Goal: Task Accomplishment & Management: Manage account settings

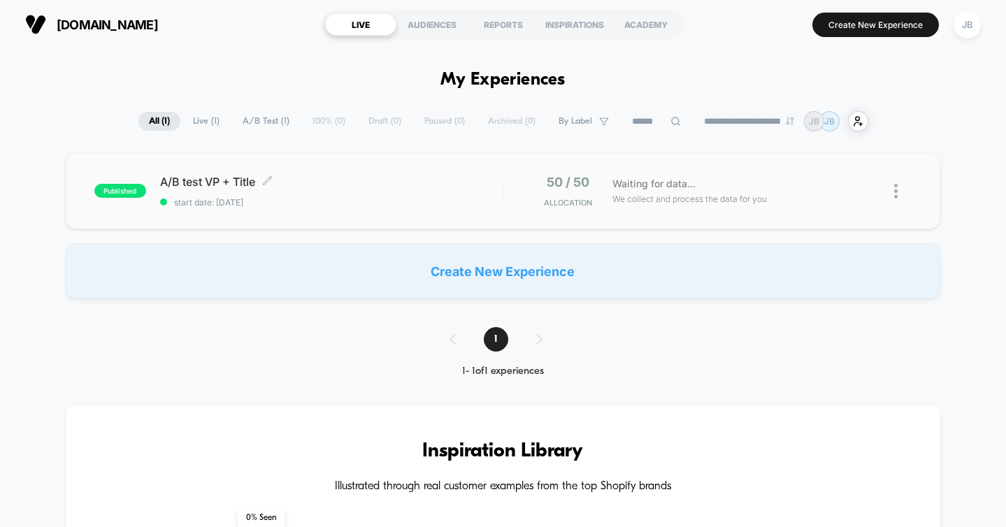
click at [329, 199] on span "start date: [DATE]" at bounding box center [331, 202] width 343 height 10
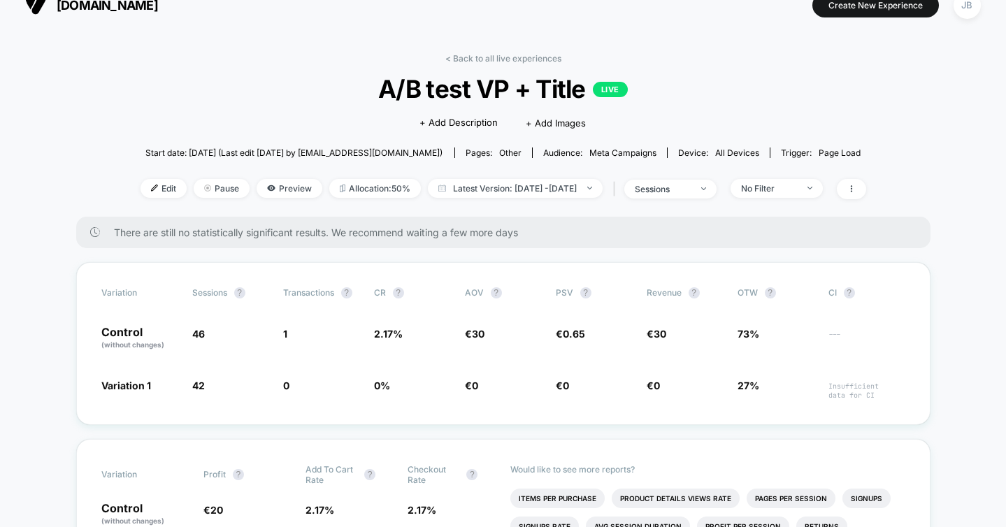
scroll to position [21, 0]
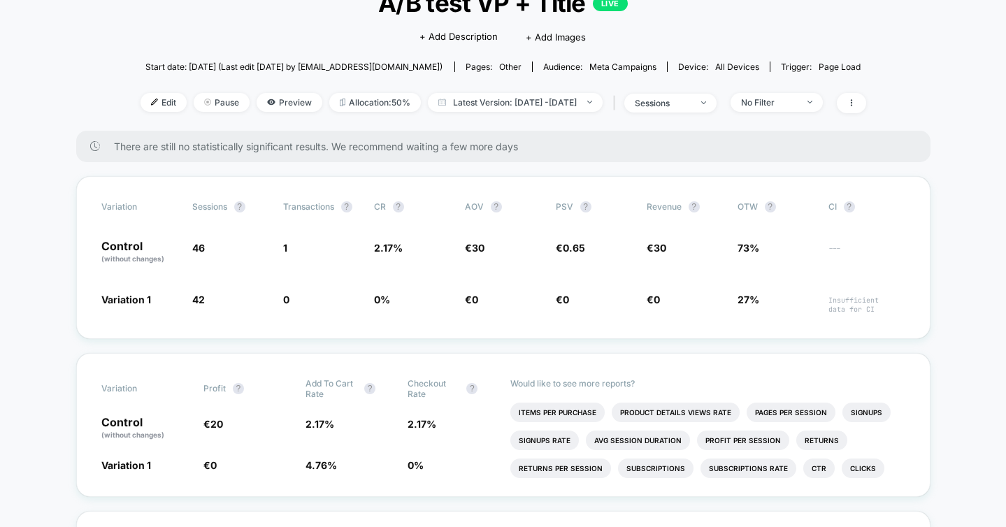
scroll to position [0, 0]
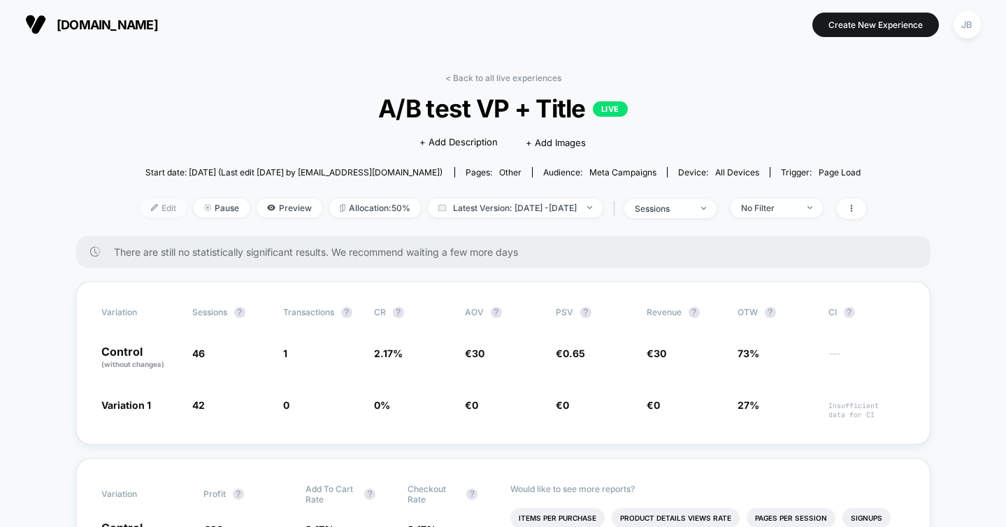
click at [141, 210] on span "Edit" at bounding box center [164, 208] width 46 height 19
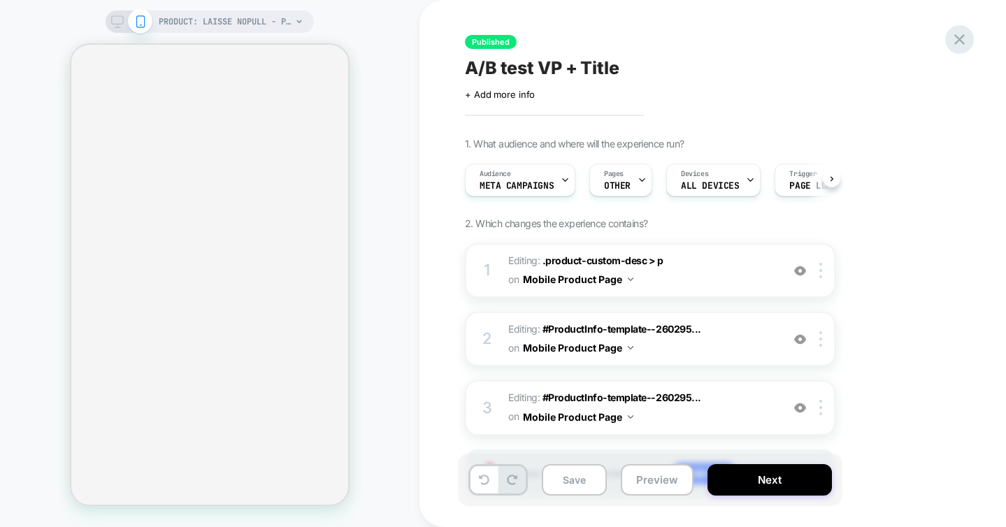
scroll to position [0, 1]
click at [793, 479] on button "Next" at bounding box center [769, 479] width 124 height 31
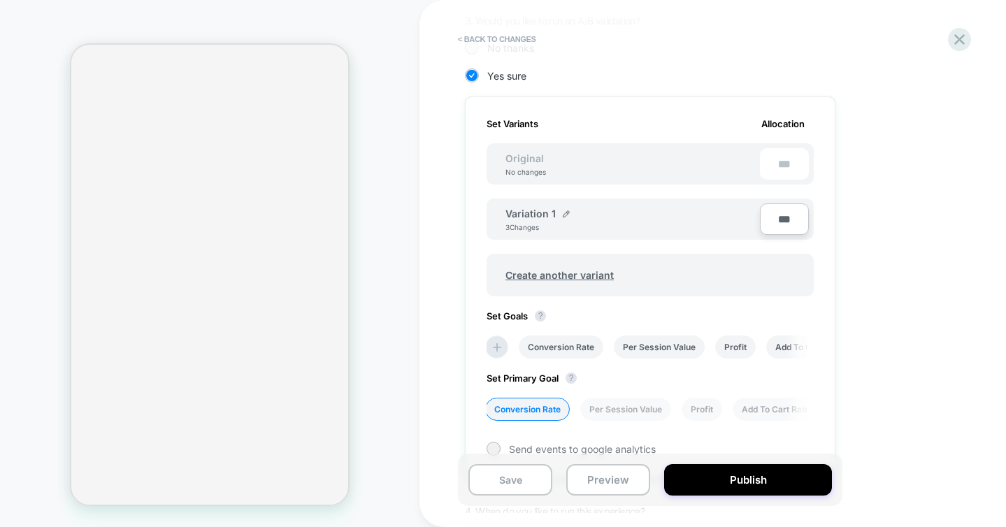
scroll to position [480, 0]
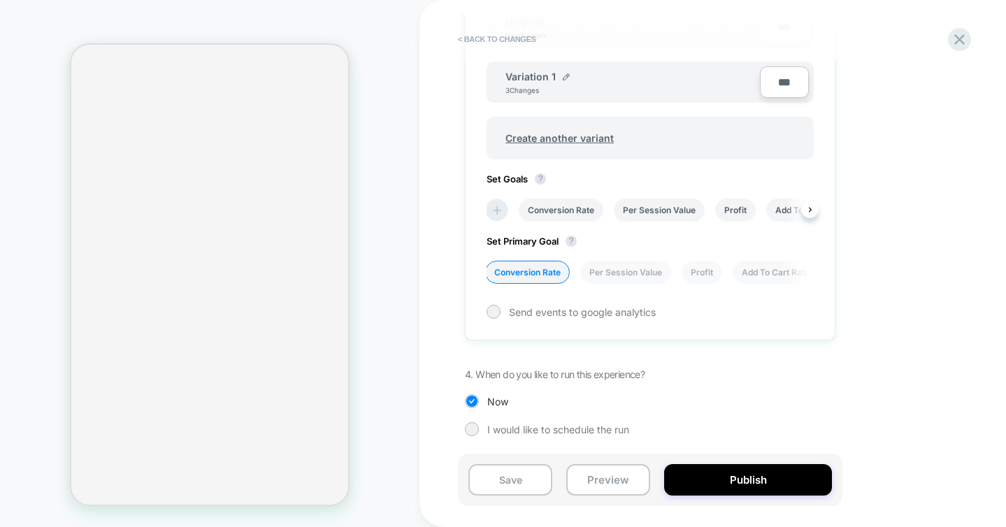
click at [496, 210] on icon at bounding box center [497, 210] width 14 height 14
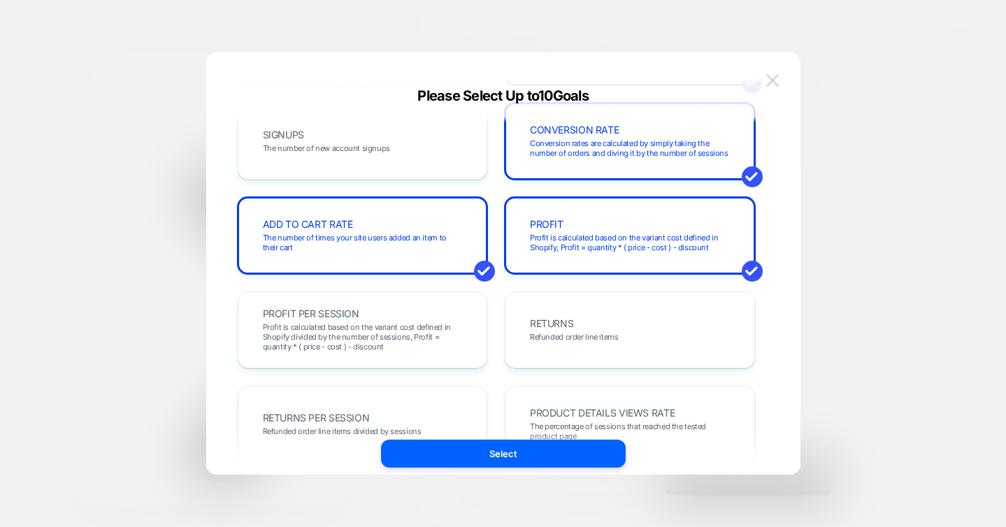
scroll to position [0, 0]
click at [775, 78] on img at bounding box center [772, 80] width 13 height 12
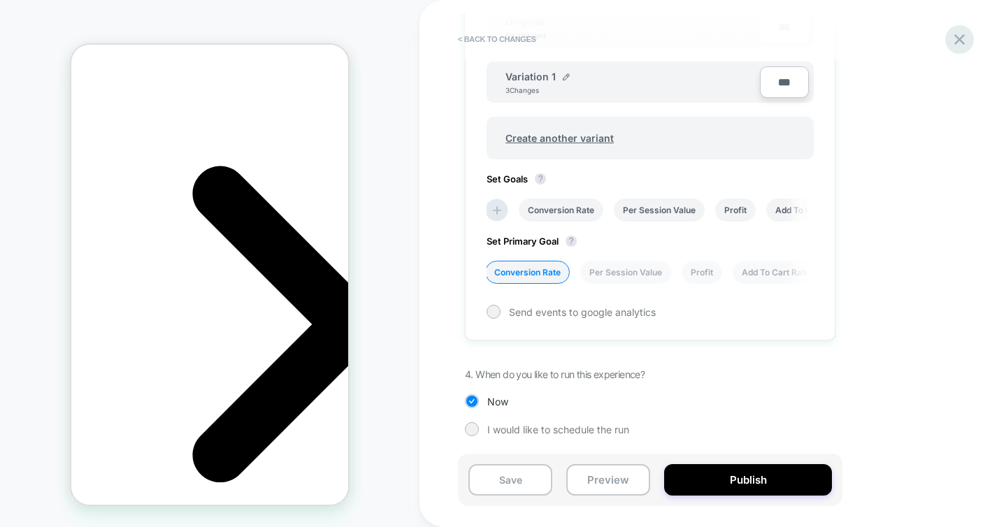
click at [960, 45] on icon at bounding box center [959, 39] width 19 height 19
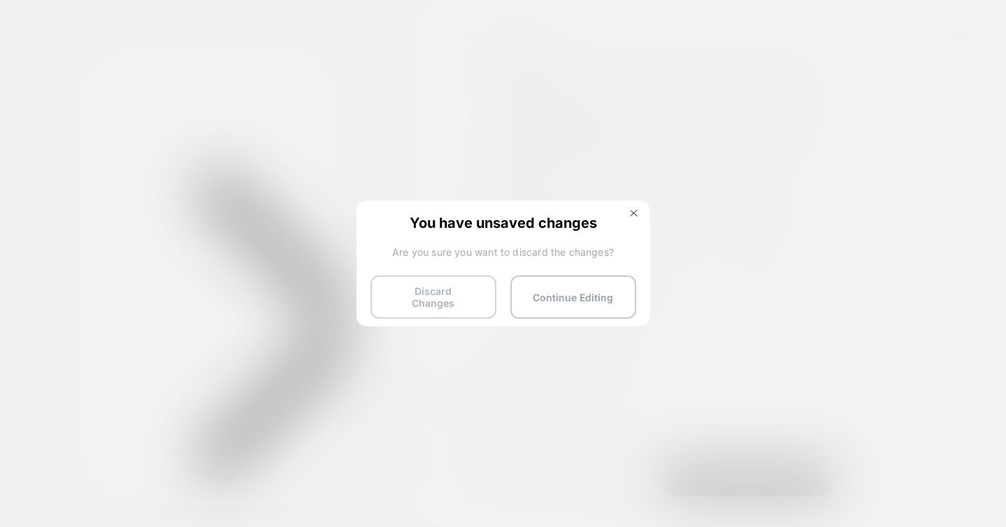
click at [456, 289] on button "Discard Changes" at bounding box center [433, 296] width 126 height 43
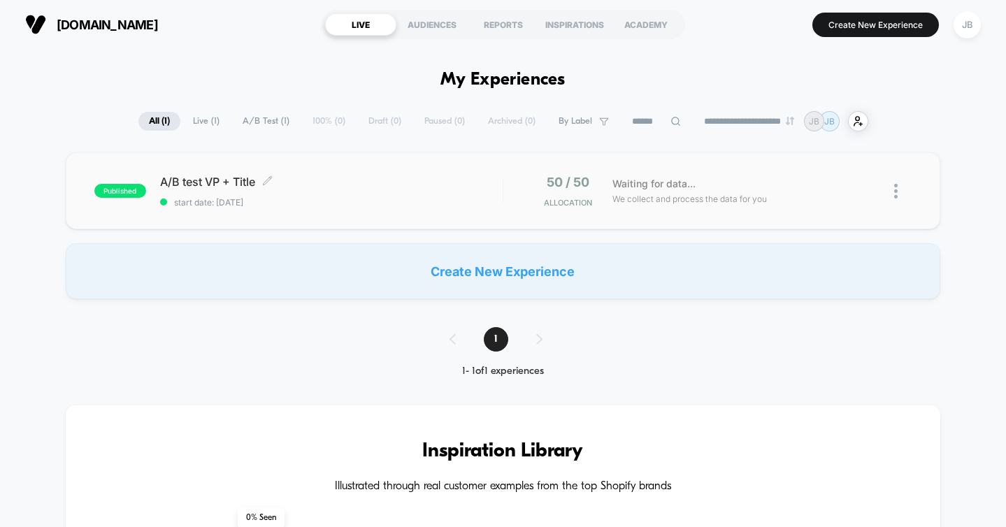
click at [365, 188] on span "A/B test VP + Title Click to edit experience details" at bounding box center [331, 182] width 343 height 14
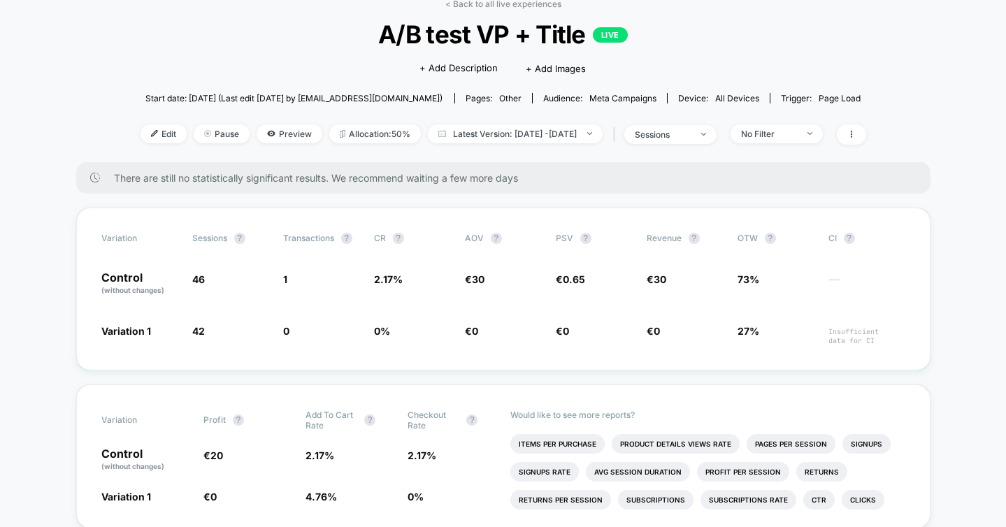
scroll to position [78, 0]
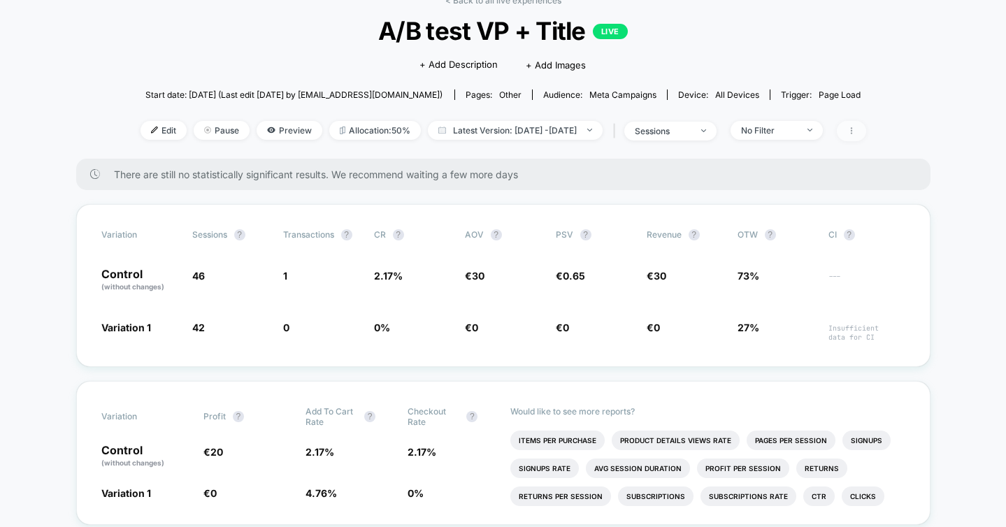
click at [856, 127] on icon at bounding box center [851, 131] width 8 height 8
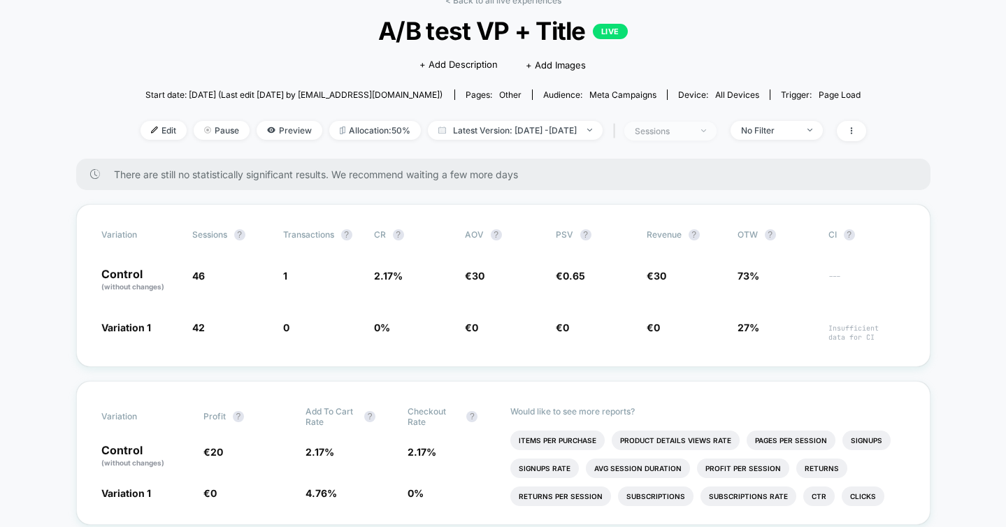
click at [693, 137] on span "sessions" at bounding box center [670, 131] width 92 height 19
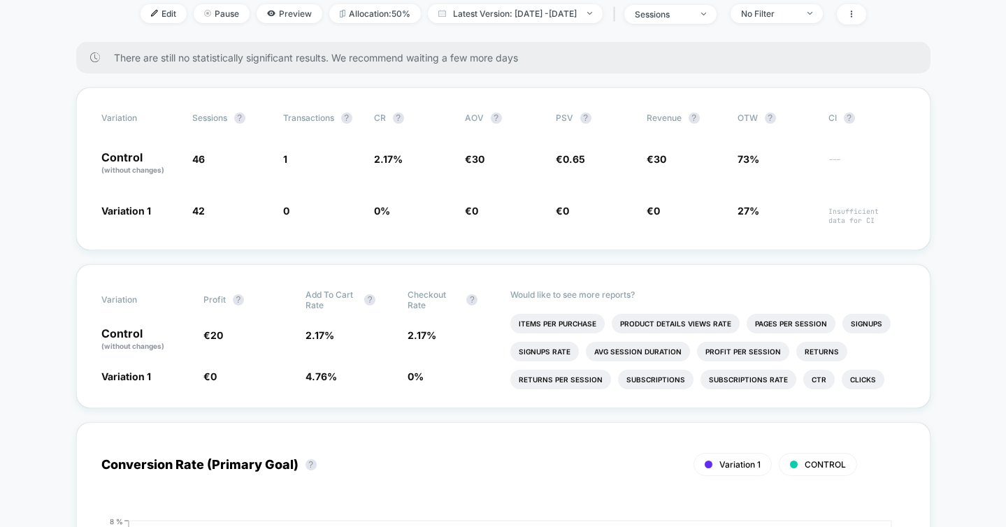
scroll to position [280, 0]
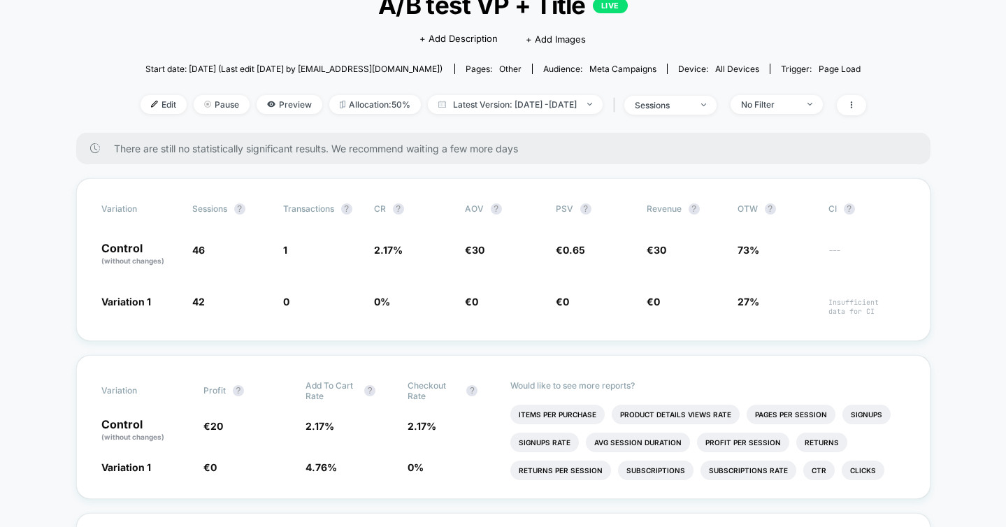
scroll to position [109, 0]
